Goal: Information Seeking & Learning: Find contact information

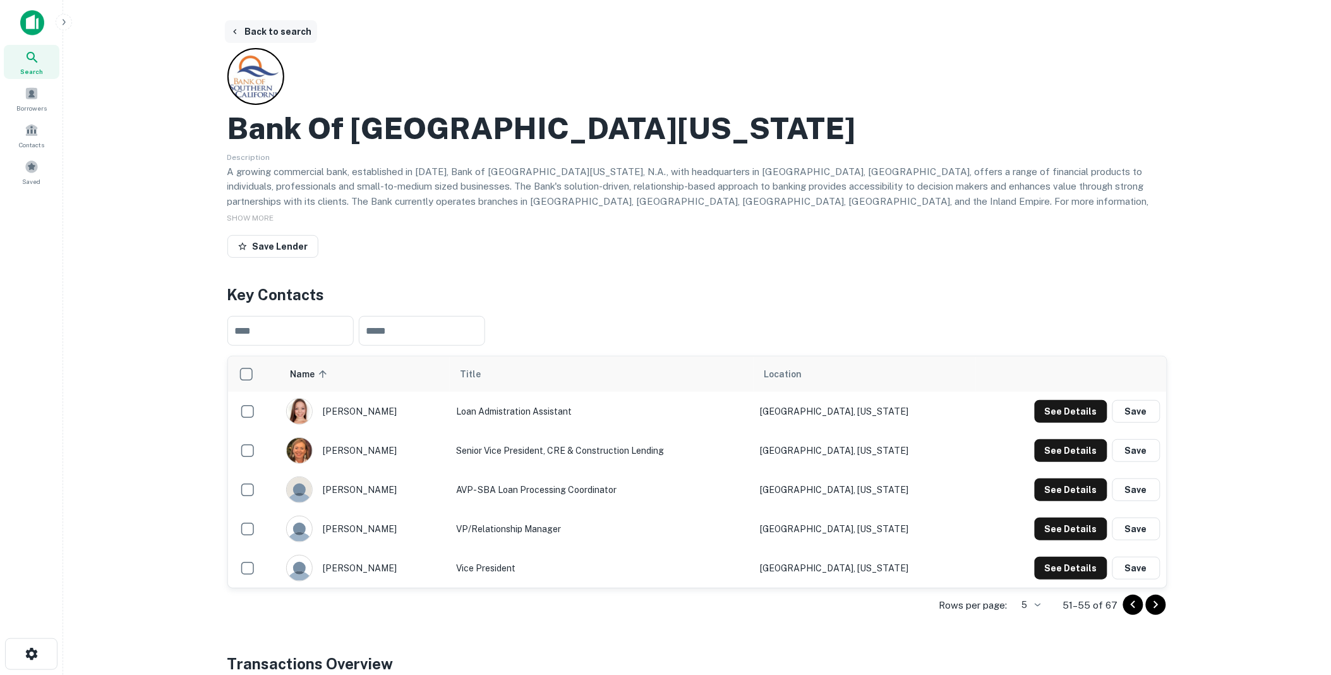
click at [285, 30] on button "Back to search" at bounding box center [271, 31] width 92 height 23
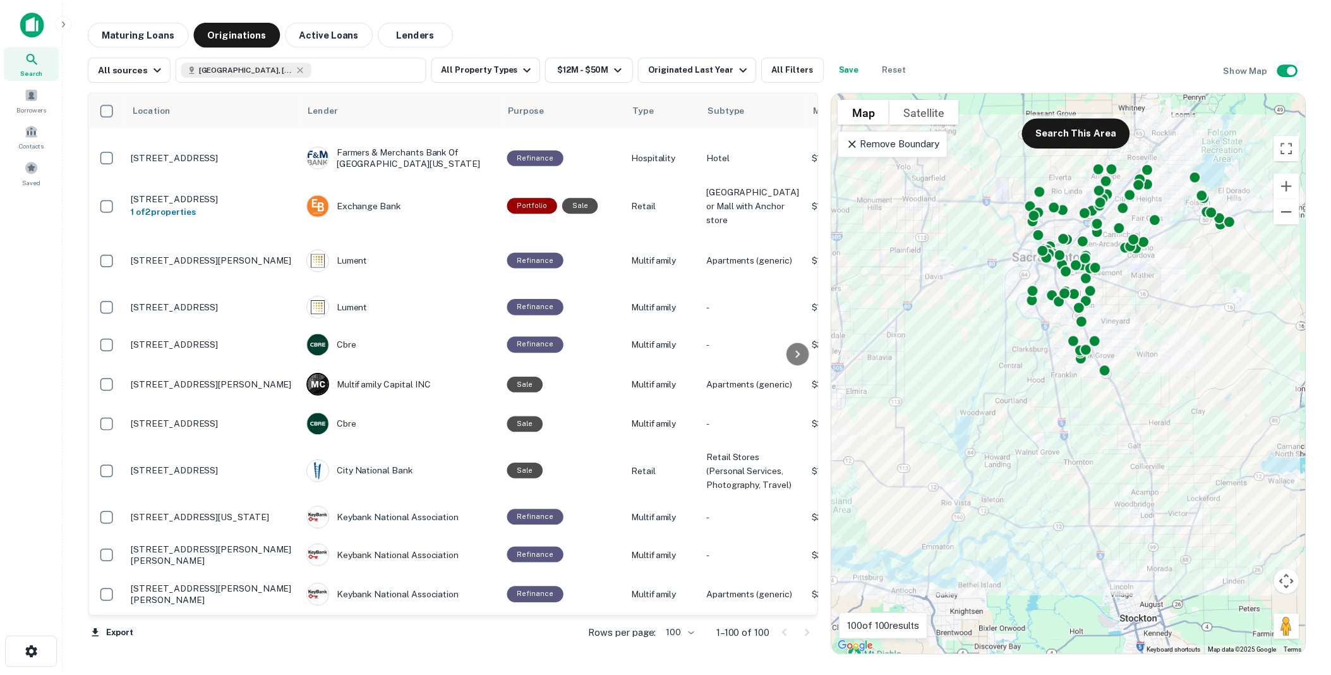
scroll to position [2552, 0]
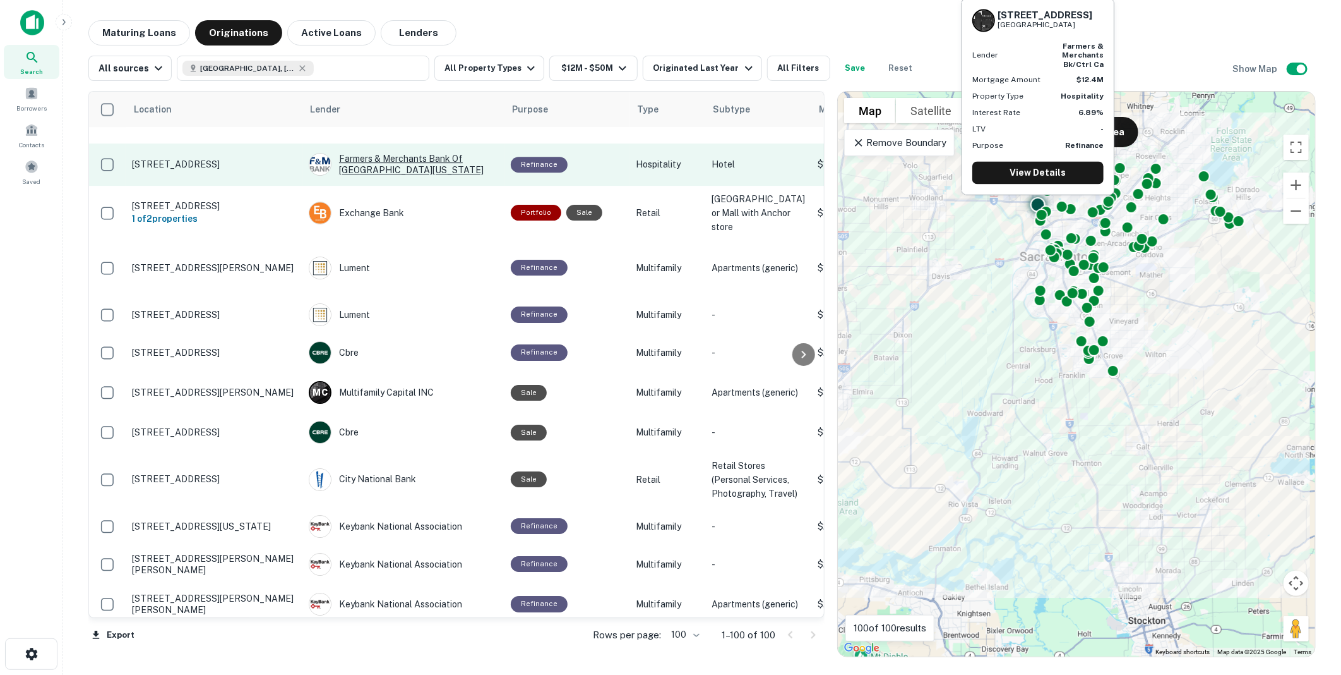
click at [359, 176] on div "Farmers & Merchants Bank Of [GEOGRAPHIC_DATA][US_STATE]" at bounding box center [403, 164] width 189 height 23
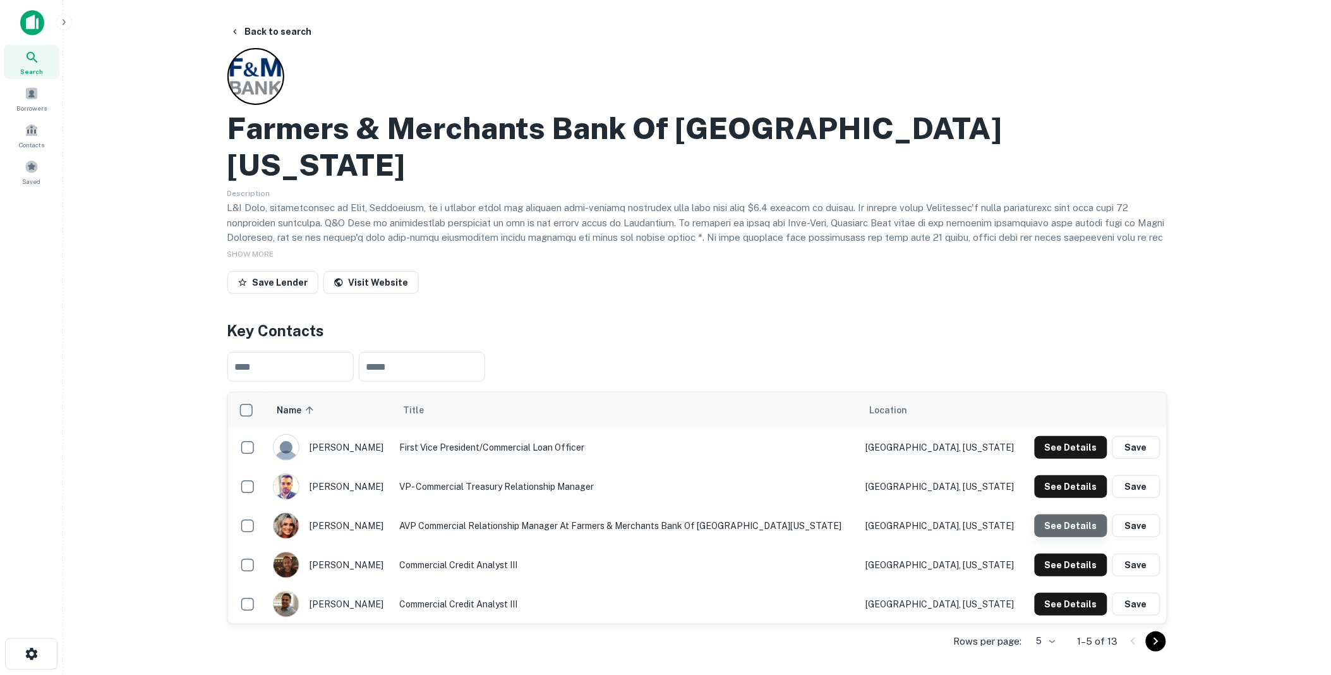
click at [1079, 514] on button "See Details" at bounding box center [1070, 525] width 73 height 23
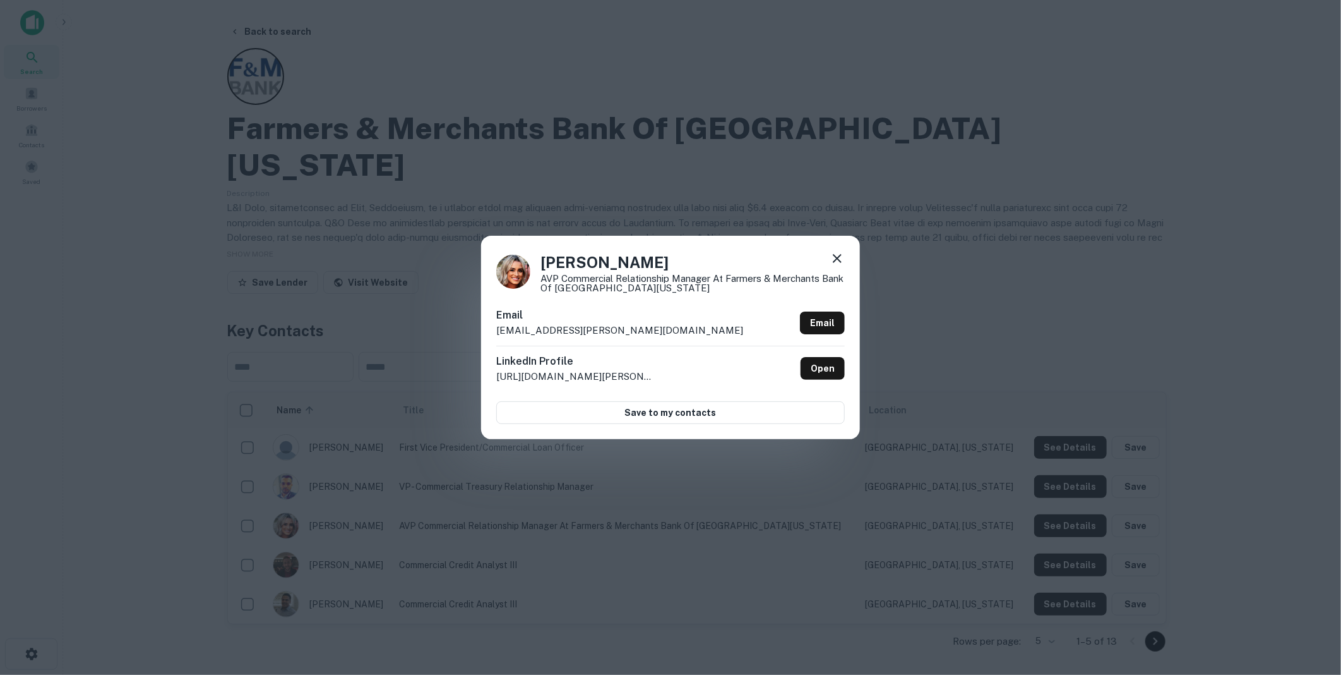
click at [836, 256] on icon at bounding box center [837, 258] width 9 height 9
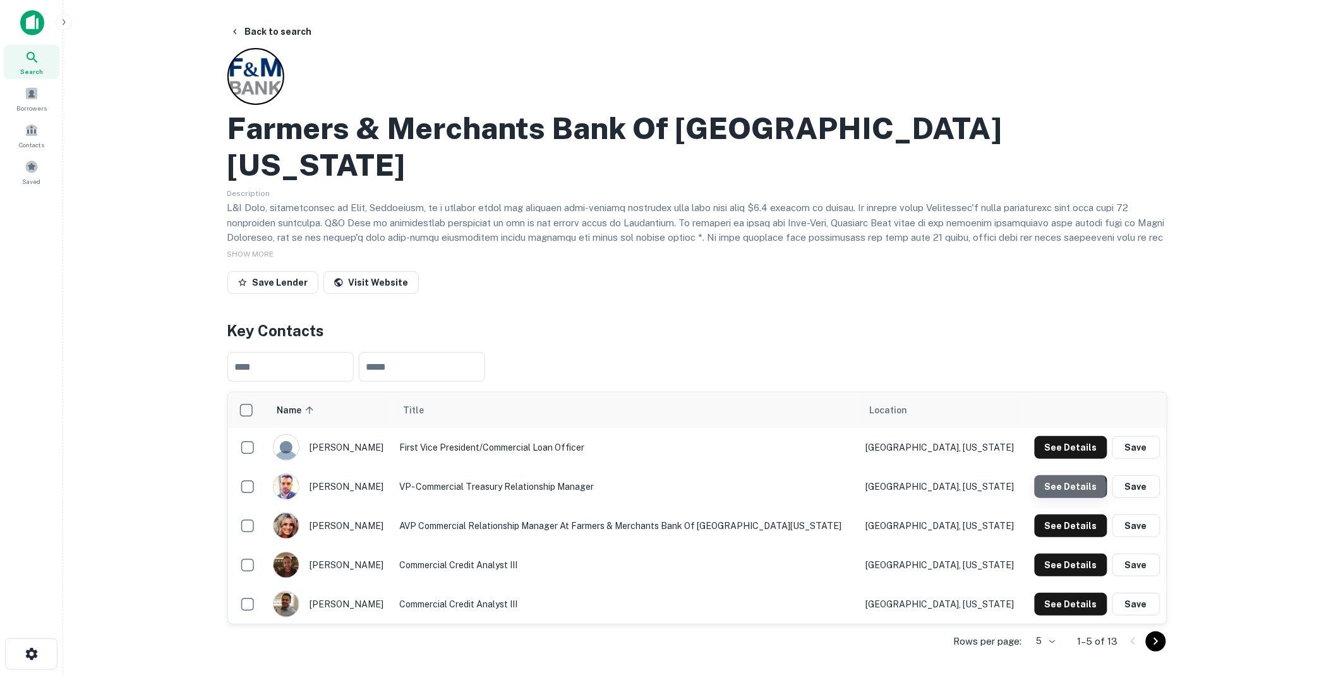
click at [1072, 475] on button "See Details" at bounding box center [1070, 486] width 73 height 23
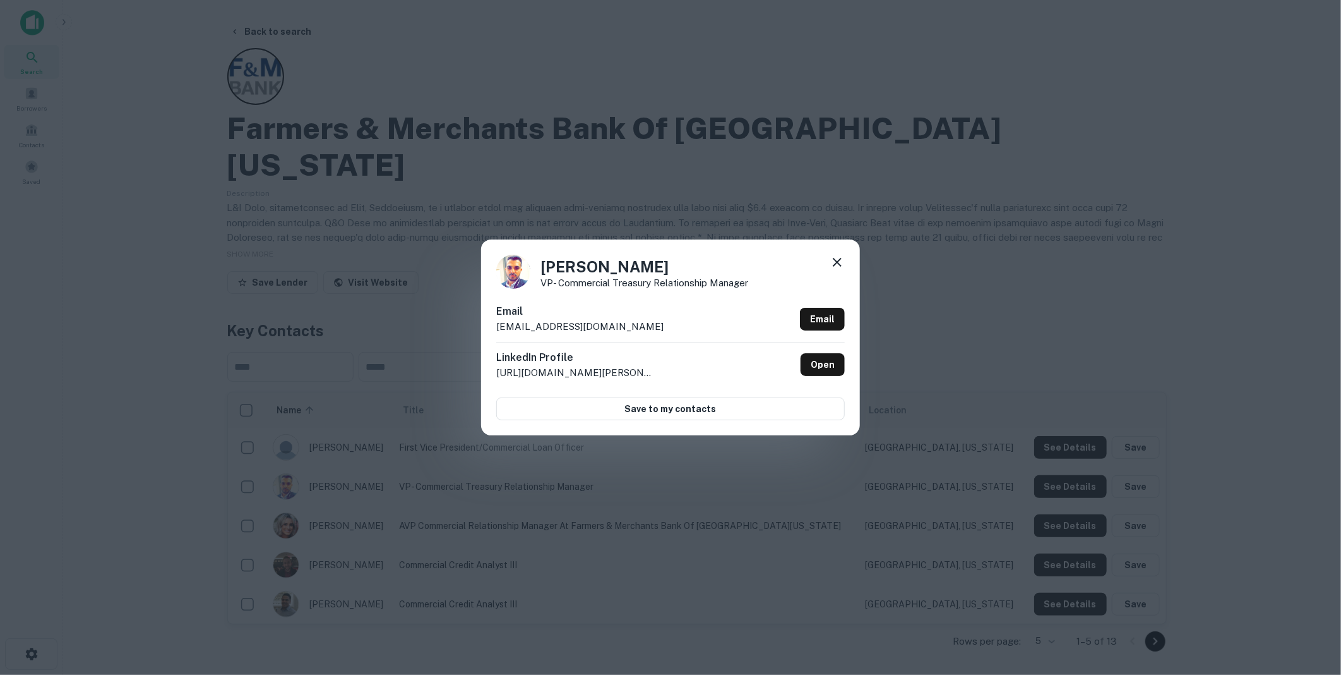
click at [839, 262] on icon at bounding box center [837, 262] width 15 height 15
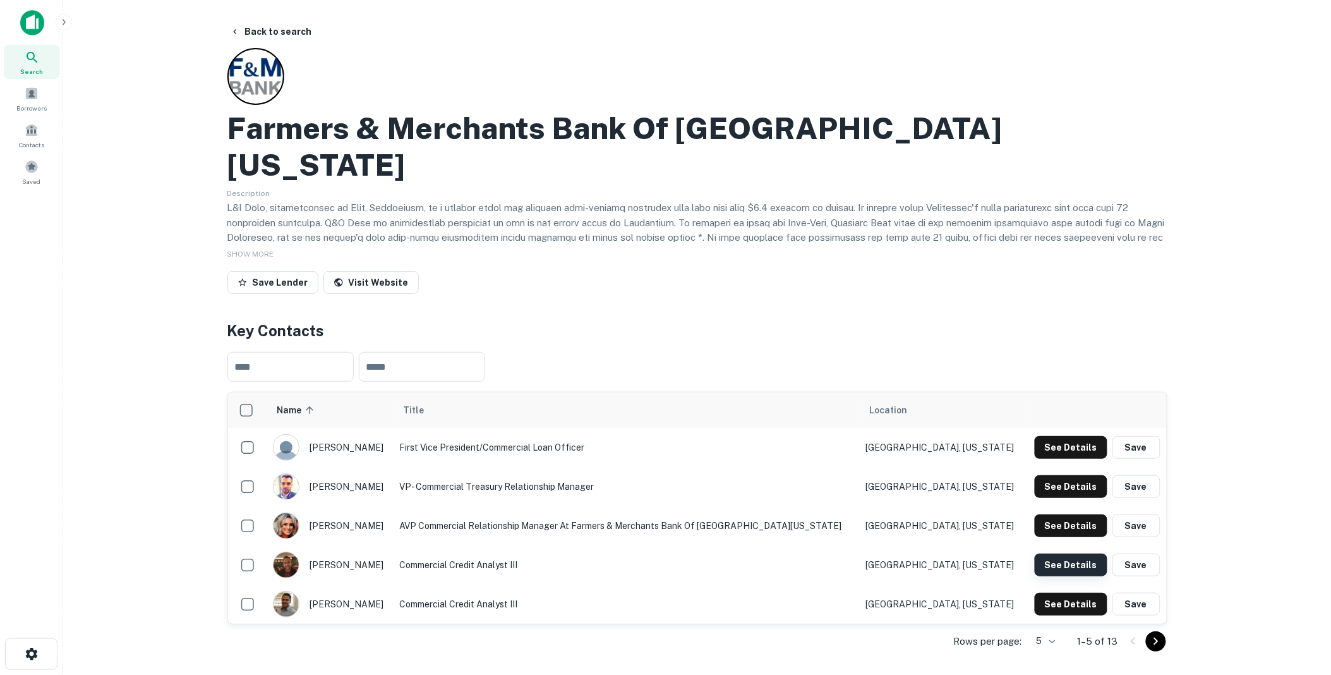
click at [1069, 553] on button "See Details" at bounding box center [1070, 564] width 73 height 23
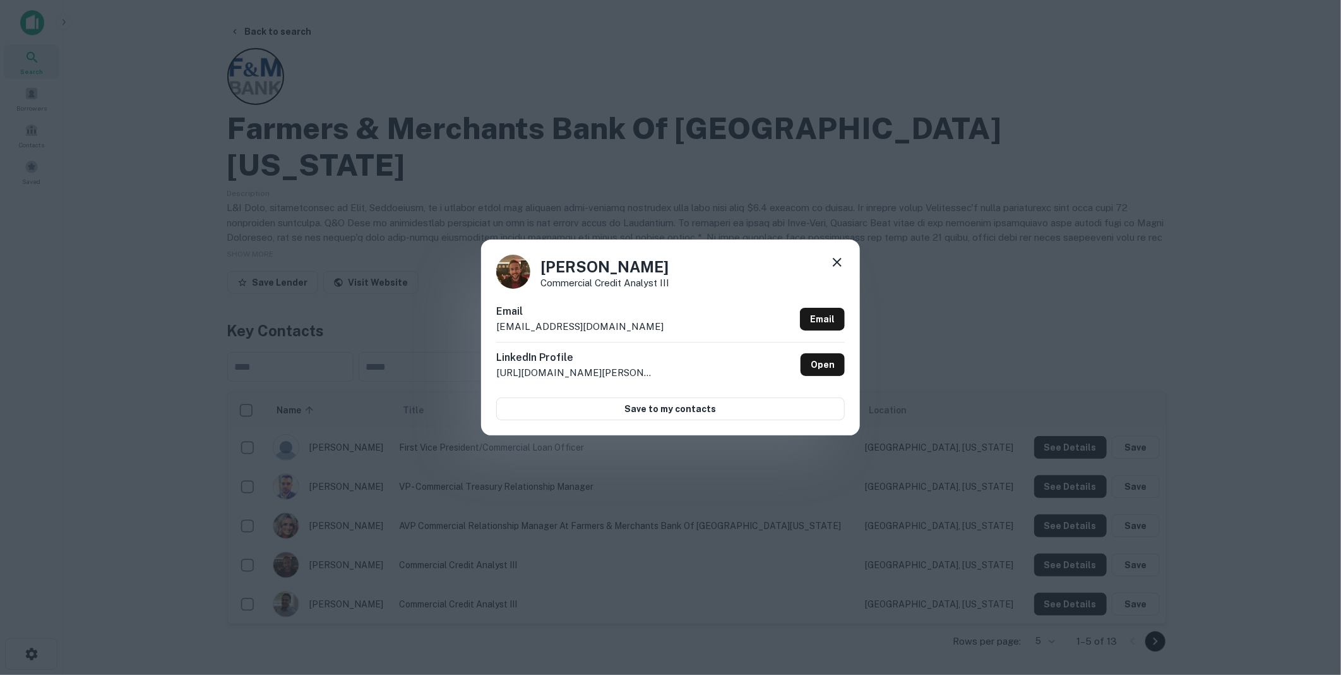
click at [838, 261] on icon at bounding box center [837, 262] width 9 height 9
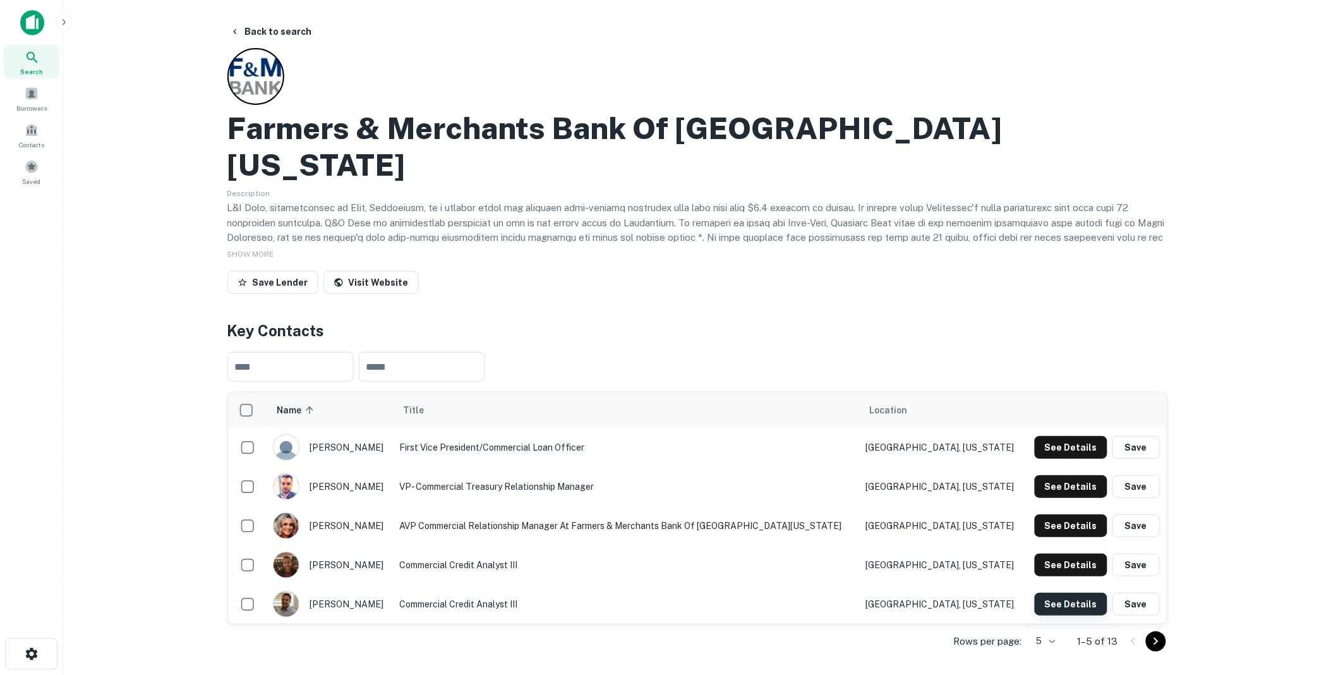
click at [1060, 592] on button "See Details" at bounding box center [1070, 603] width 73 height 23
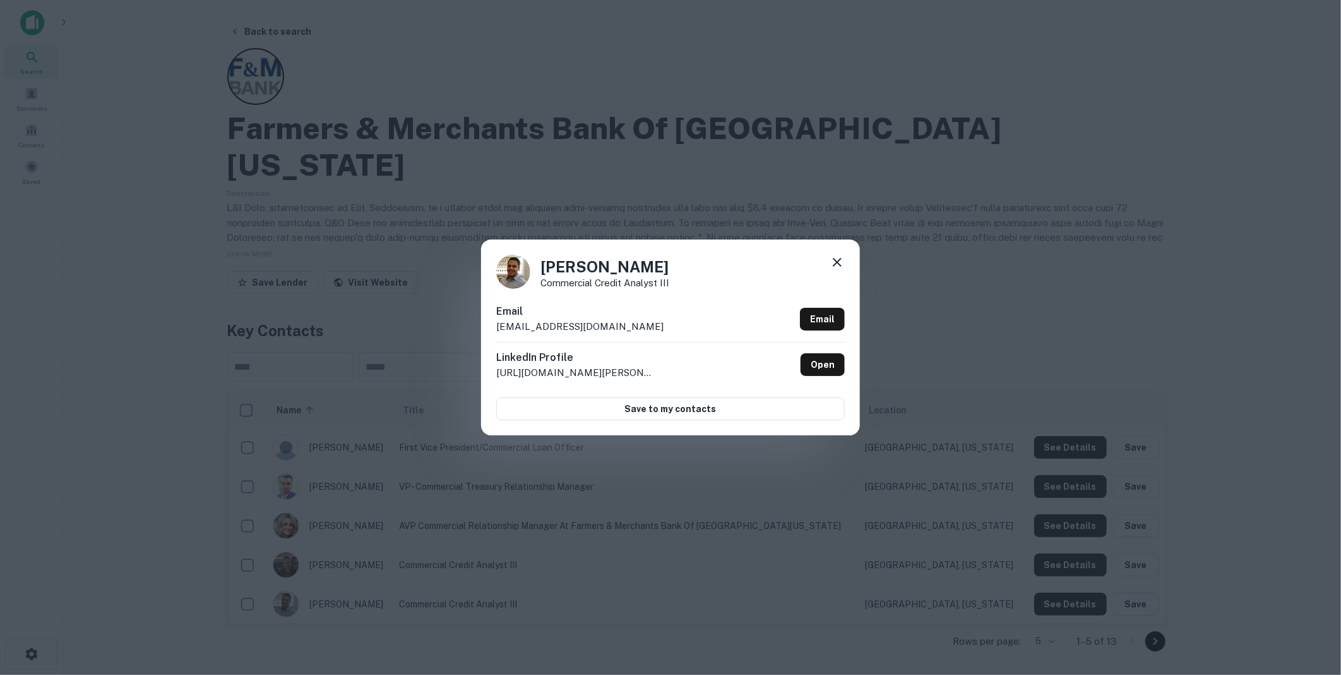
click at [836, 260] on icon at bounding box center [837, 262] width 9 height 9
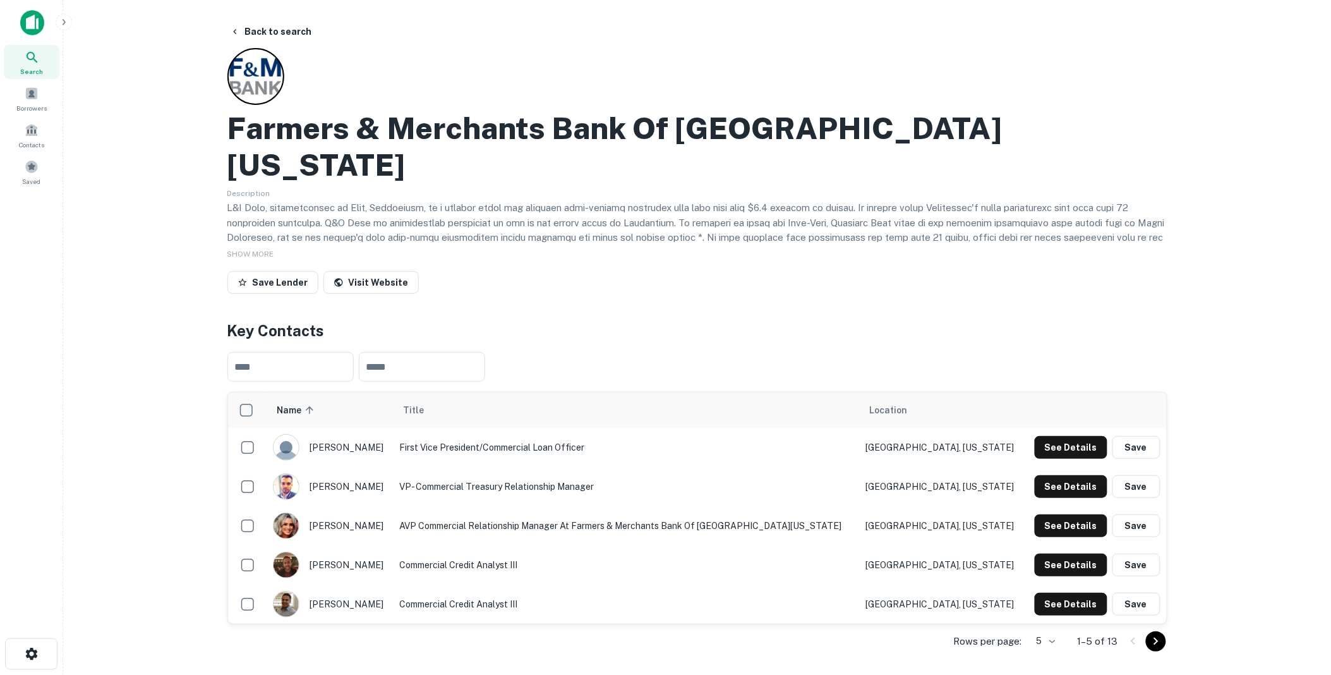
click at [1158, 633] on icon "Go to next page" at bounding box center [1155, 640] width 15 height 15
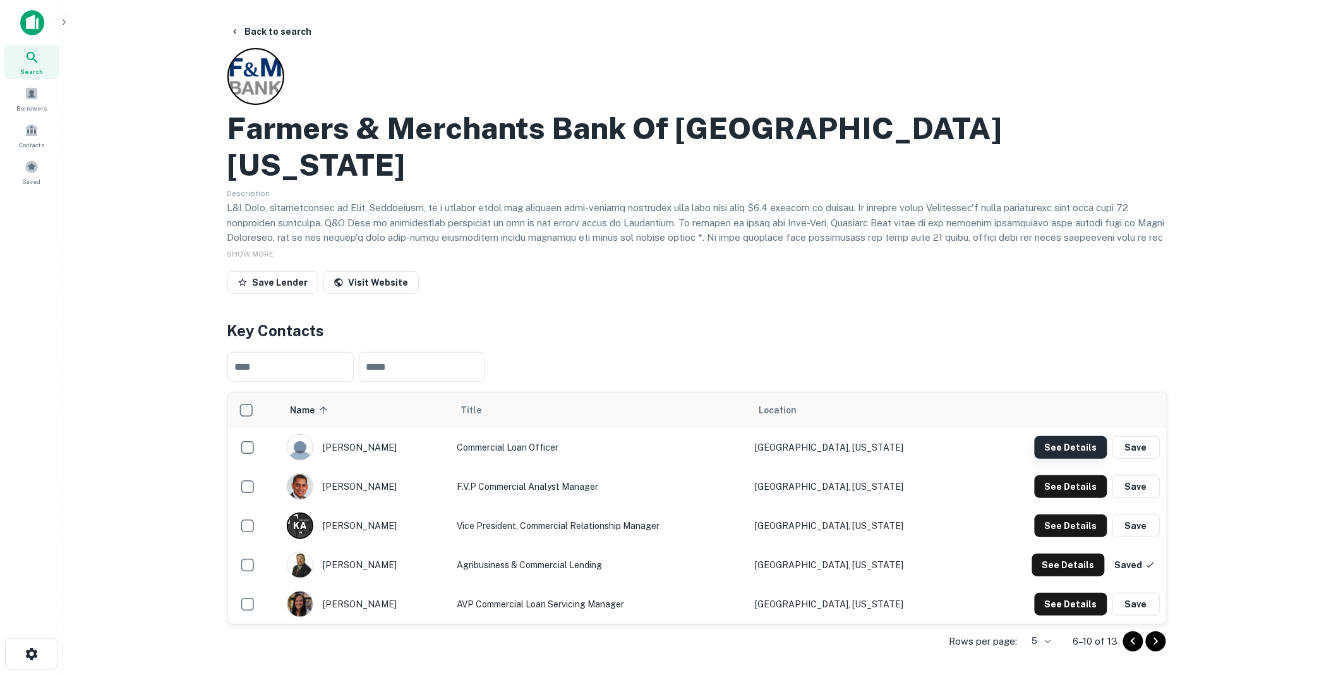
click at [1070, 436] on button "See Details" at bounding box center [1070, 447] width 73 height 23
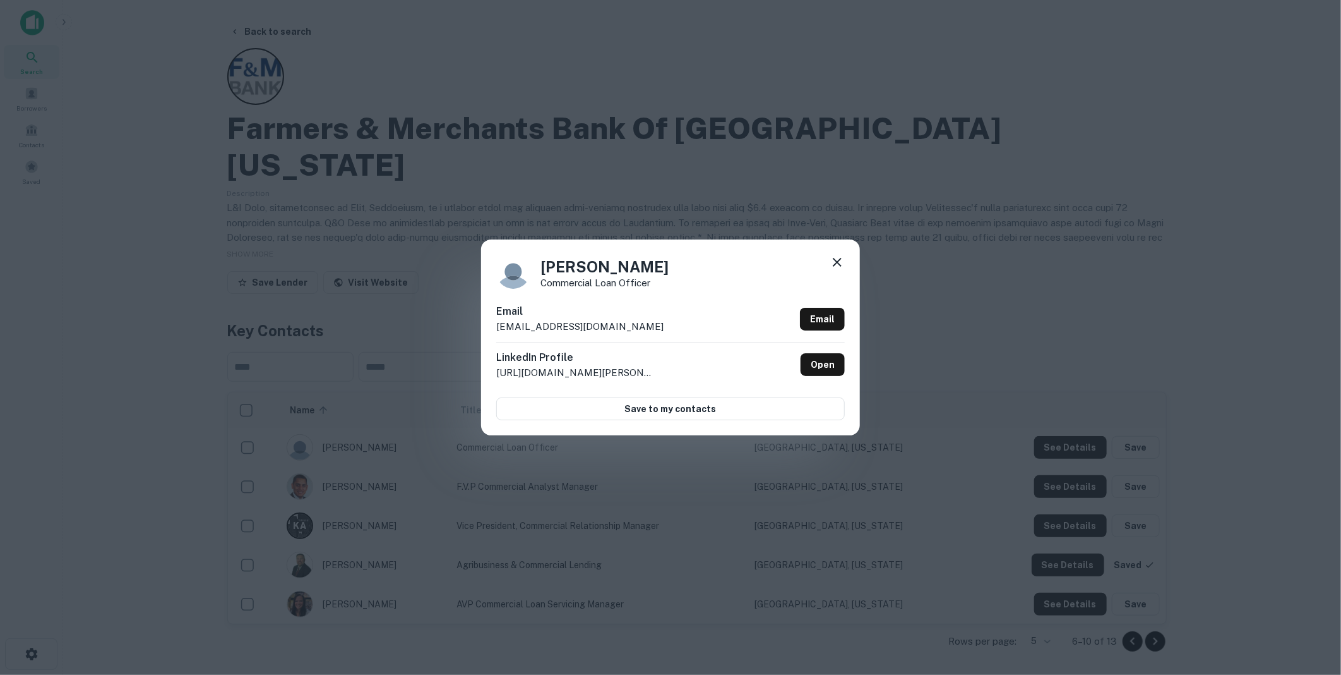
click at [841, 259] on icon at bounding box center [837, 262] width 9 height 9
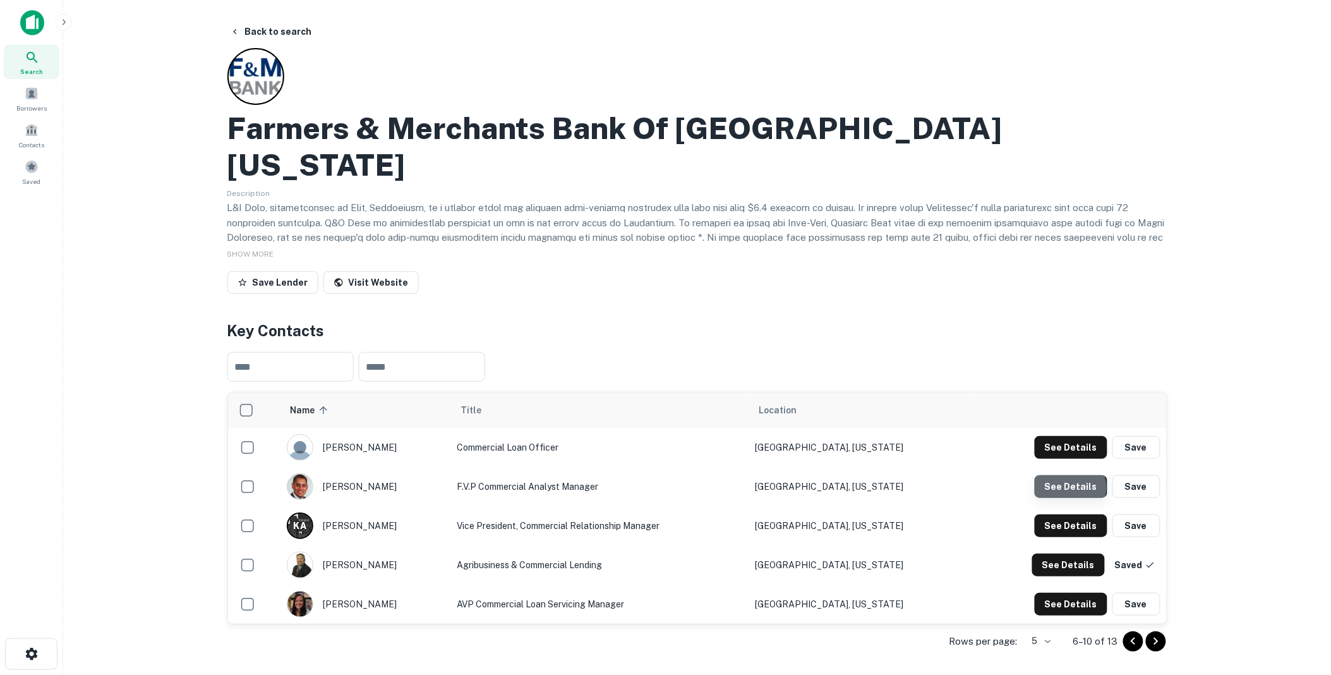
click at [1071, 475] on button "See Details" at bounding box center [1070, 486] width 73 height 23
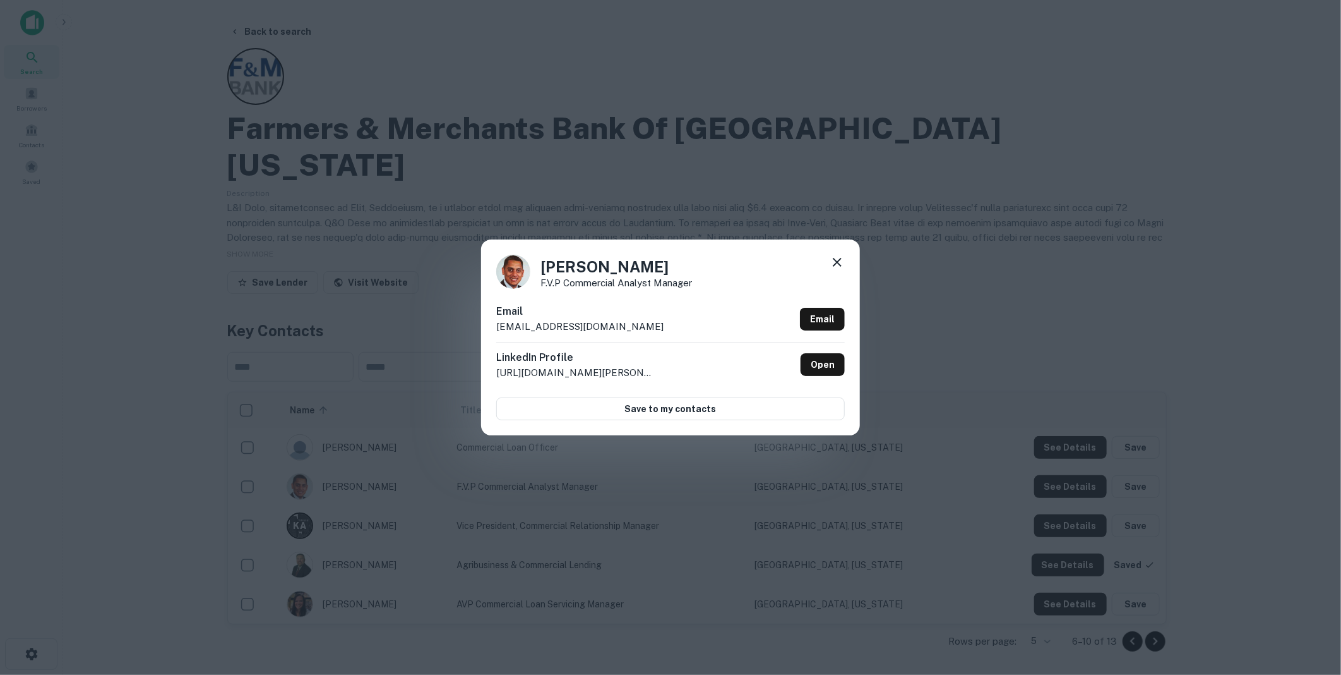
click at [837, 259] on icon at bounding box center [837, 262] width 15 height 15
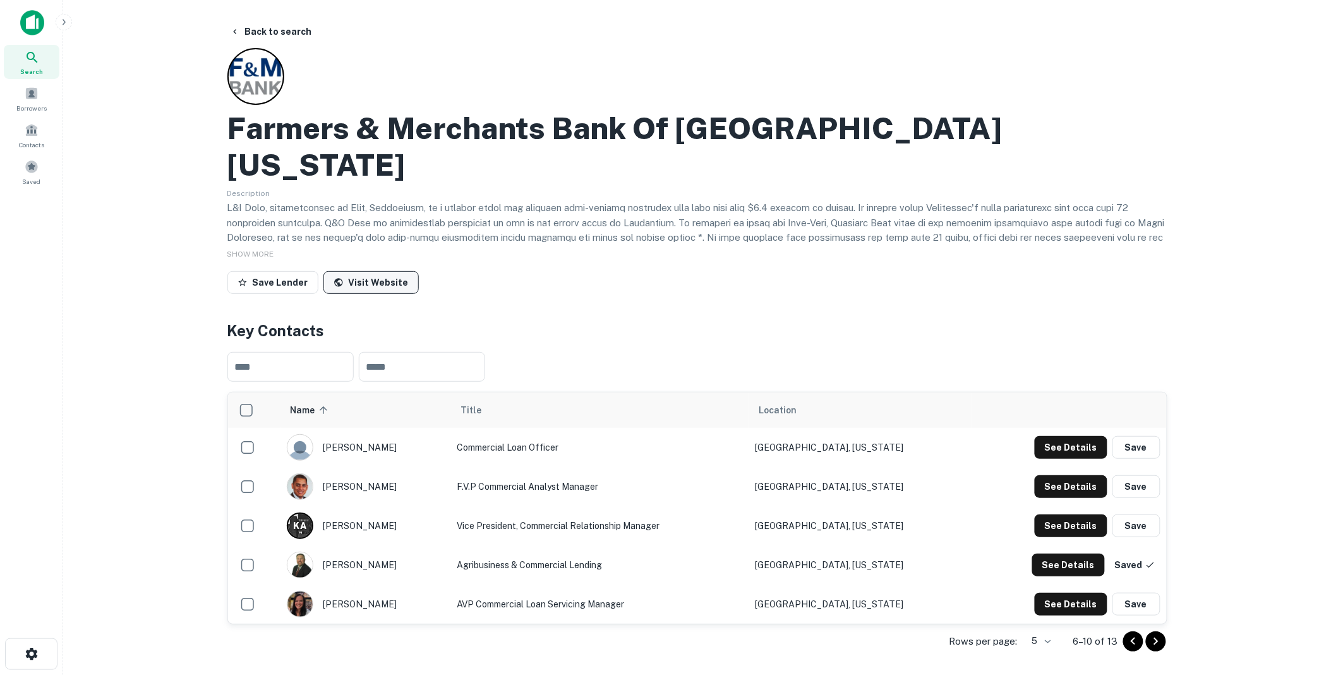
click at [370, 271] on link "Visit Website" at bounding box center [370, 282] width 95 height 23
